Goal: Information Seeking & Learning: Learn about a topic

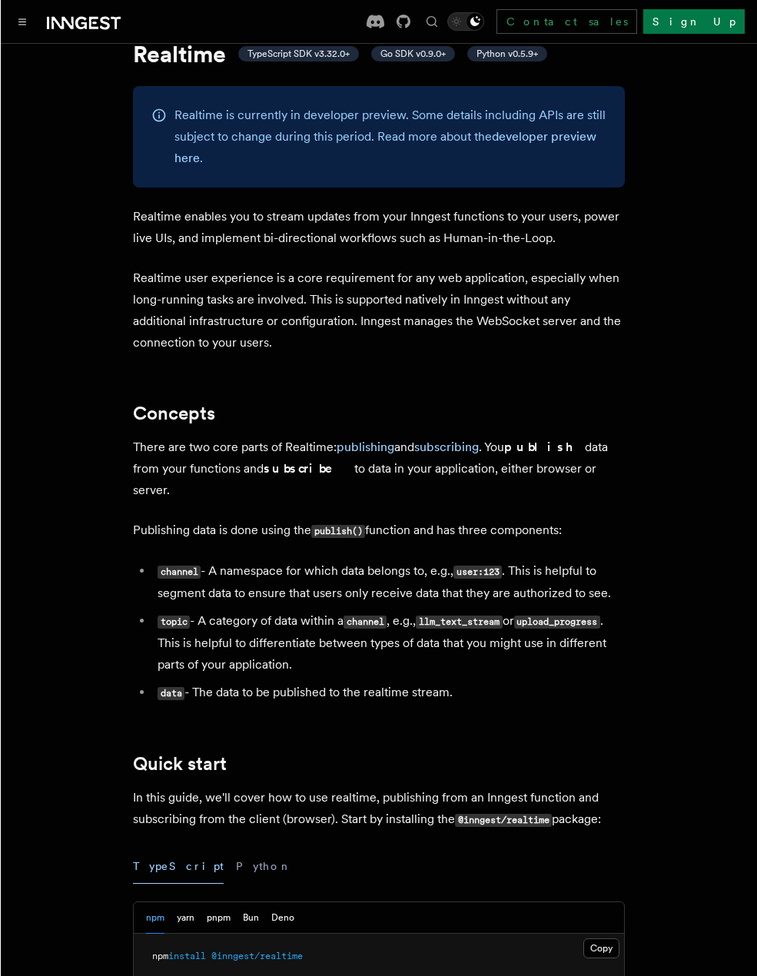
scroll to position [461, 0]
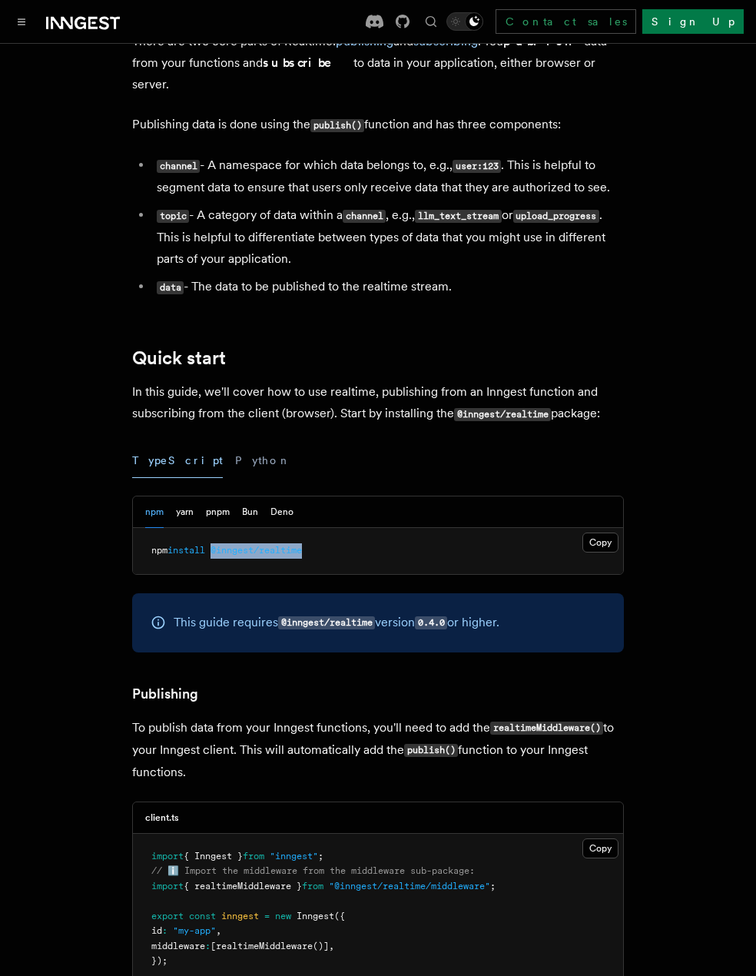
drag, startPoint x: 393, startPoint y: 522, endPoint x: 217, endPoint y: 533, distance: 175.6
click at [217, 533] on pre "npm install @inngest/realtime" at bounding box center [378, 551] width 490 height 46
copy span "@inngest/realtime"
click at [519, 154] on li "channel - A namespace for which data belongs to, e.g., user:123 . This is helpf…" at bounding box center [388, 176] width 472 height 44
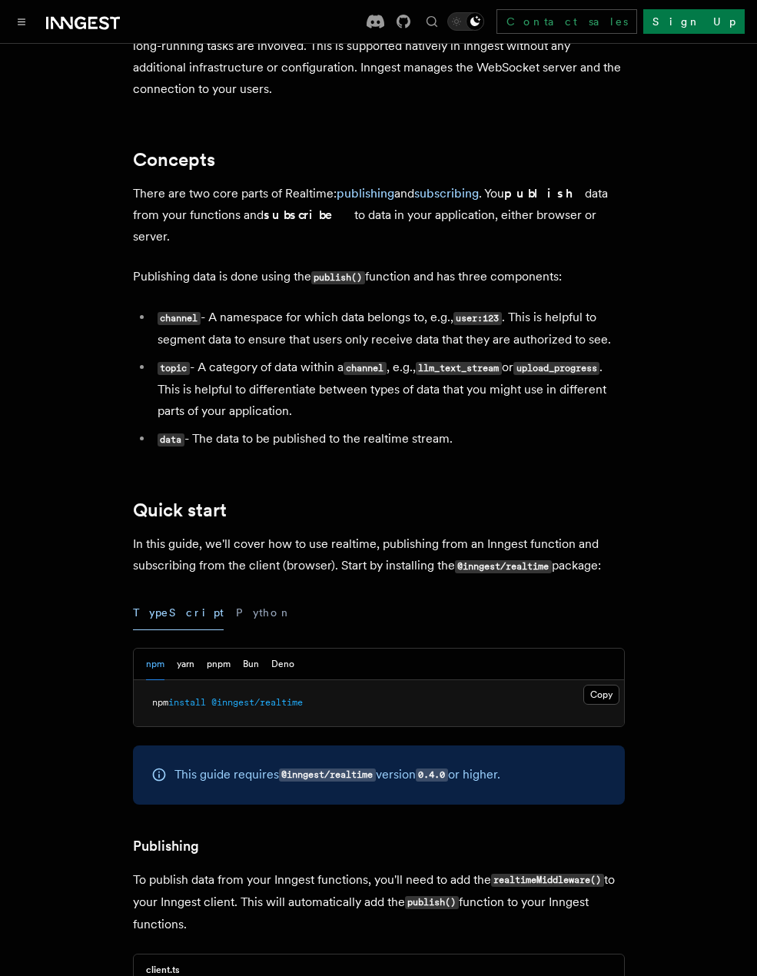
scroll to position [307, 0]
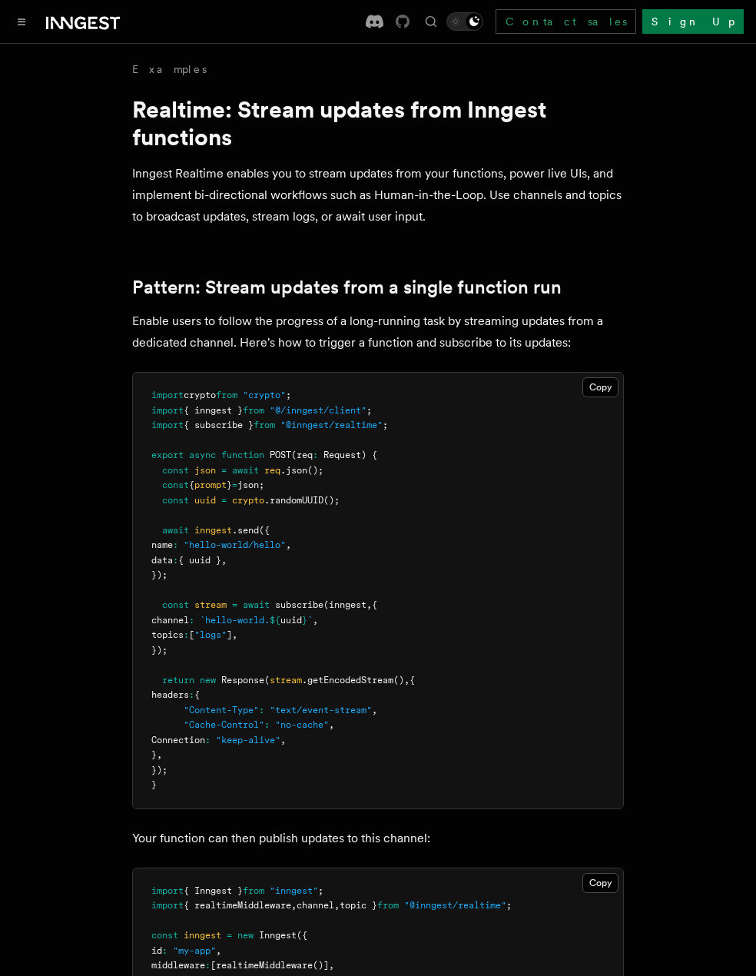
click at [410, 21] on icon at bounding box center [403, 22] width 14 height 14
click at [15, 20] on button "Toggle navigation" at bounding box center [21, 21] width 18 height 18
